Goal: Task Accomplishment & Management: Manage account settings

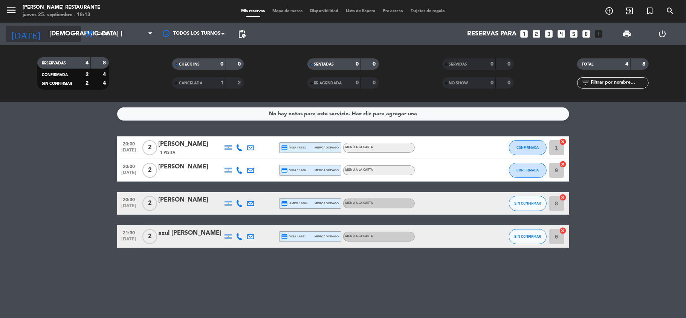
click at [48, 34] on input "[DEMOGRAPHIC_DATA] [DATE]" at bounding box center [86, 34] width 81 height 15
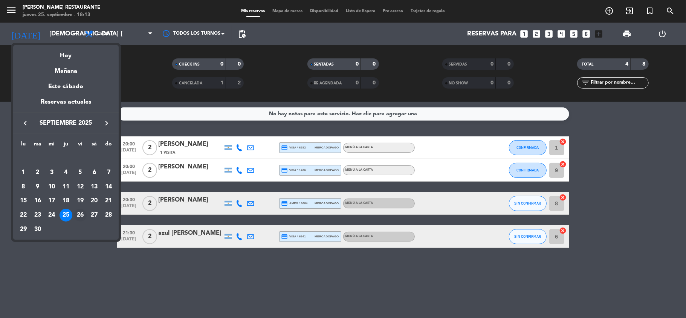
click at [81, 215] on div "26" at bounding box center [80, 215] width 13 height 13
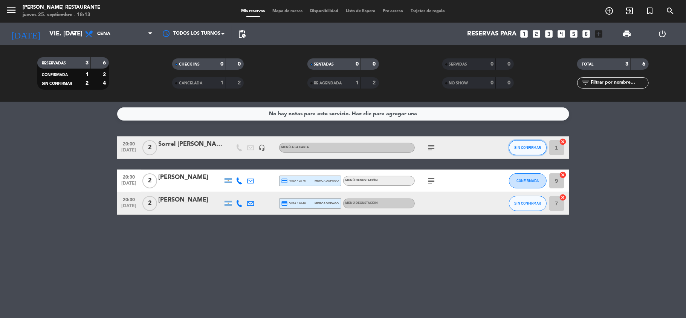
click at [532, 152] on button "SIN CONFIRMAR" at bounding box center [528, 147] width 38 height 15
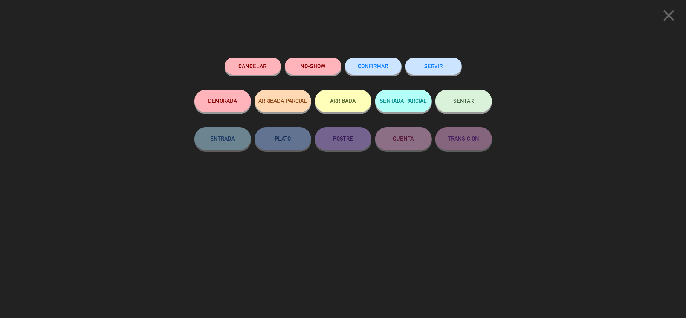
click at [377, 59] on button "CONFIRMAR" at bounding box center [373, 66] width 56 height 17
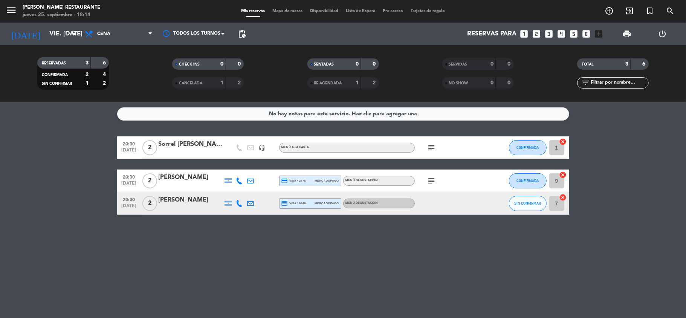
click at [432, 176] on icon "subject" at bounding box center [431, 180] width 9 height 9
click at [238, 205] on icon at bounding box center [239, 203] width 7 height 7
click at [255, 192] on span at bounding box center [258, 191] width 6 height 6
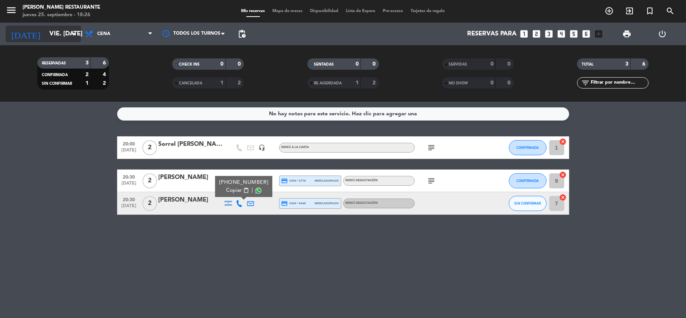
click at [46, 38] on input "vie. [DATE]" at bounding box center [86, 34] width 81 height 15
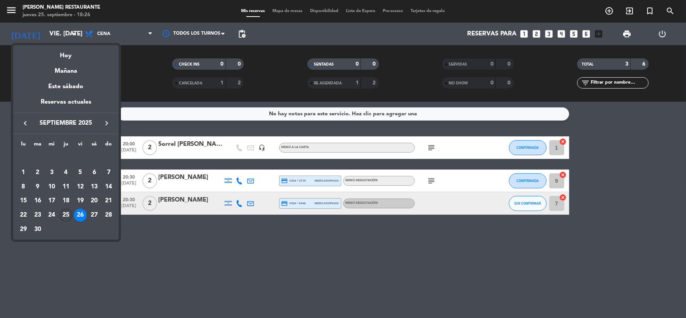
click at [66, 212] on div "25" at bounding box center [65, 215] width 13 height 13
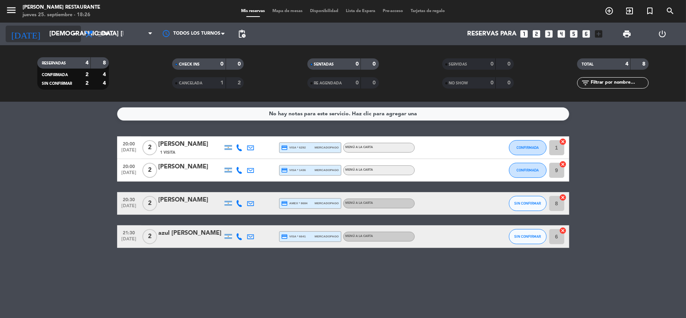
click at [46, 39] on input "[DEMOGRAPHIC_DATA] [DATE]" at bounding box center [86, 34] width 81 height 15
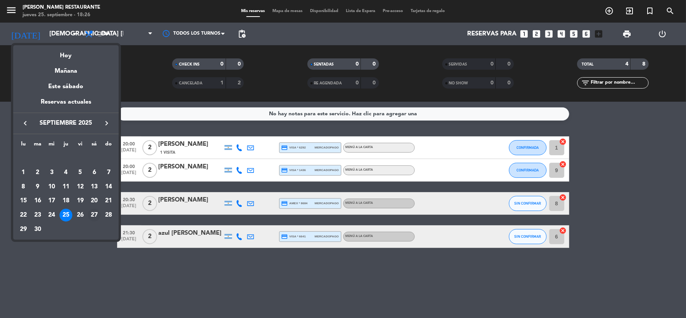
click at [91, 219] on div "27" at bounding box center [94, 215] width 13 height 13
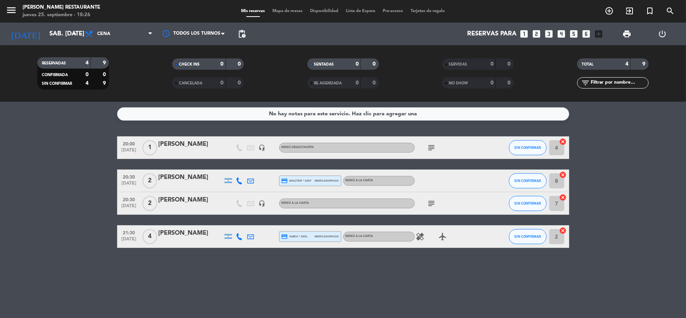
click at [419, 234] on icon "healing" at bounding box center [420, 236] width 9 height 9
click at [430, 206] on icon "subject" at bounding box center [431, 203] width 9 height 9
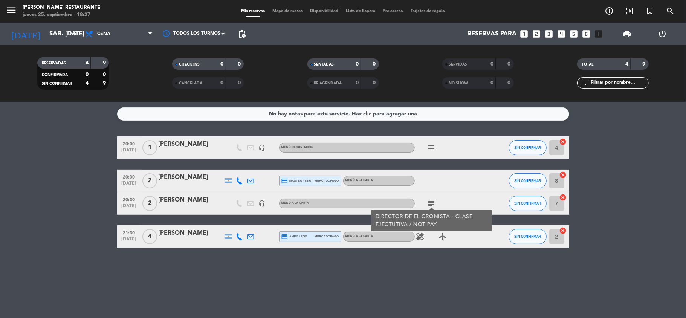
click at [452, 191] on div at bounding box center [449, 180] width 68 height 22
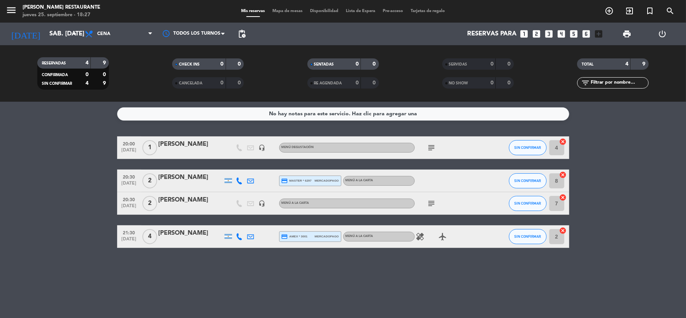
click at [434, 148] on icon "subject" at bounding box center [431, 147] width 9 height 9
click at [55, 43] on div "[DATE] sáb. [DATE] arrow_drop_down" at bounding box center [43, 34] width 75 height 23
click at [55, 38] on input "sáb. [DATE]" at bounding box center [86, 34] width 81 height 15
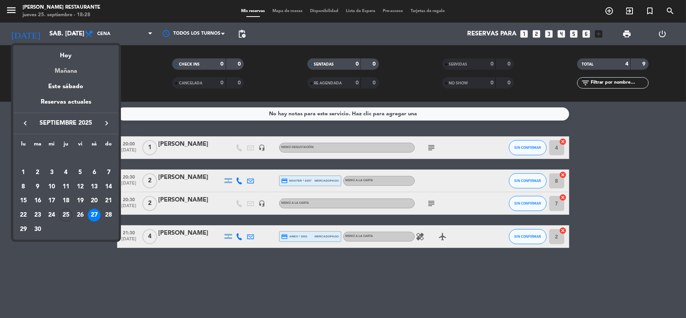
click at [70, 74] on div "Mañana" at bounding box center [65, 68] width 105 height 15
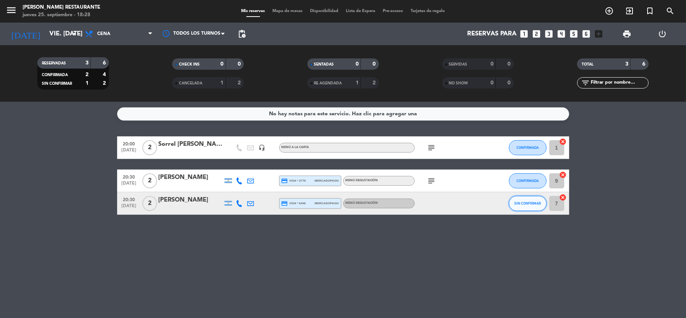
click at [537, 197] on button "SIN CONFIRMAR" at bounding box center [528, 203] width 38 height 15
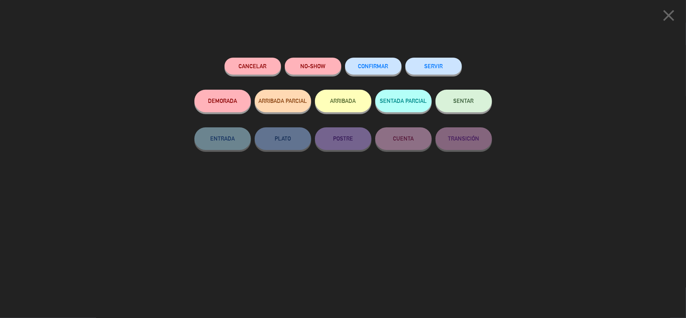
click at [367, 72] on button "CONFIRMAR" at bounding box center [373, 66] width 56 height 17
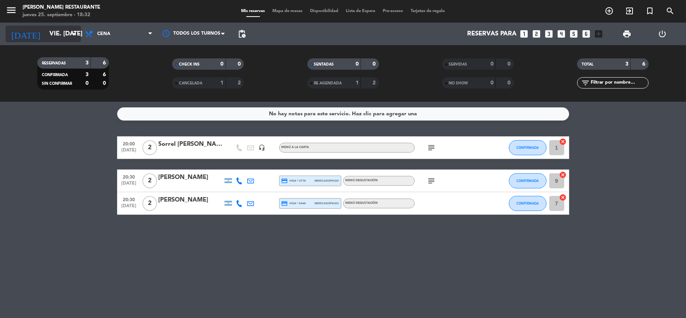
click at [69, 30] on input "vie. [DATE]" at bounding box center [86, 34] width 81 height 15
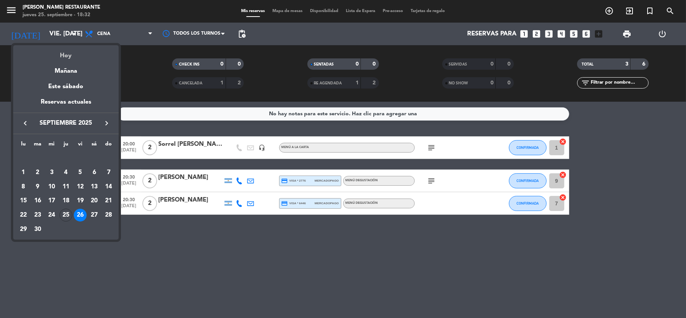
click at [71, 46] on div "Hoy" at bounding box center [65, 52] width 105 height 15
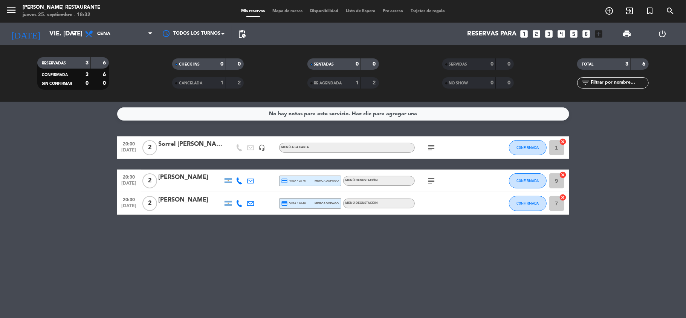
type input "[DEMOGRAPHIC_DATA] [DATE]"
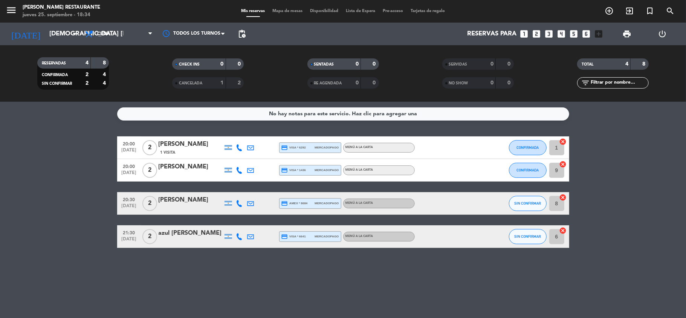
click at [239, 205] on icon at bounding box center [239, 203] width 7 height 7
click at [255, 193] on span at bounding box center [258, 191] width 6 height 6
click at [242, 237] on icon at bounding box center [239, 236] width 7 height 7
click at [254, 224] on span at bounding box center [257, 224] width 6 height 6
click at [530, 199] on button "SIN CONFIRMAR" at bounding box center [528, 203] width 38 height 15
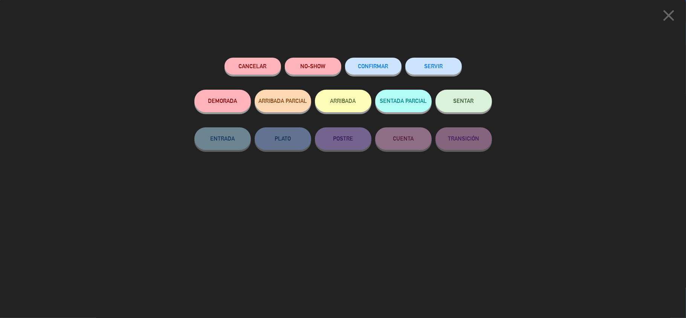
click at [384, 62] on button "CONFIRMAR" at bounding box center [373, 66] width 56 height 17
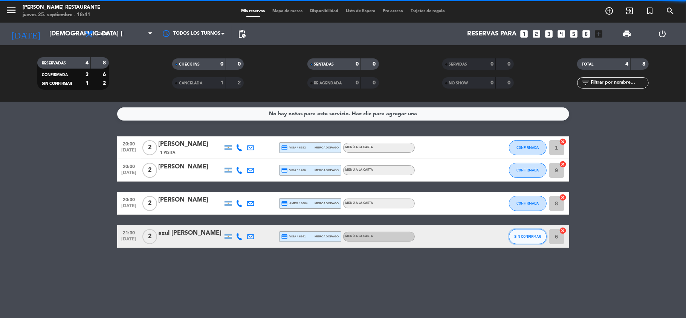
click at [533, 239] on button "SIN CONFIRMAR" at bounding box center [528, 236] width 38 height 15
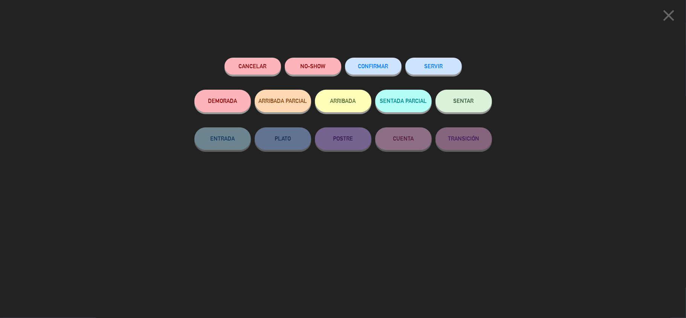
click at [373, 63] on button "CONFIRMAR" at bounding box center [373, 66] width 56 height 17
